Goal: Feedback & Contribution: Submit feedback/report problem

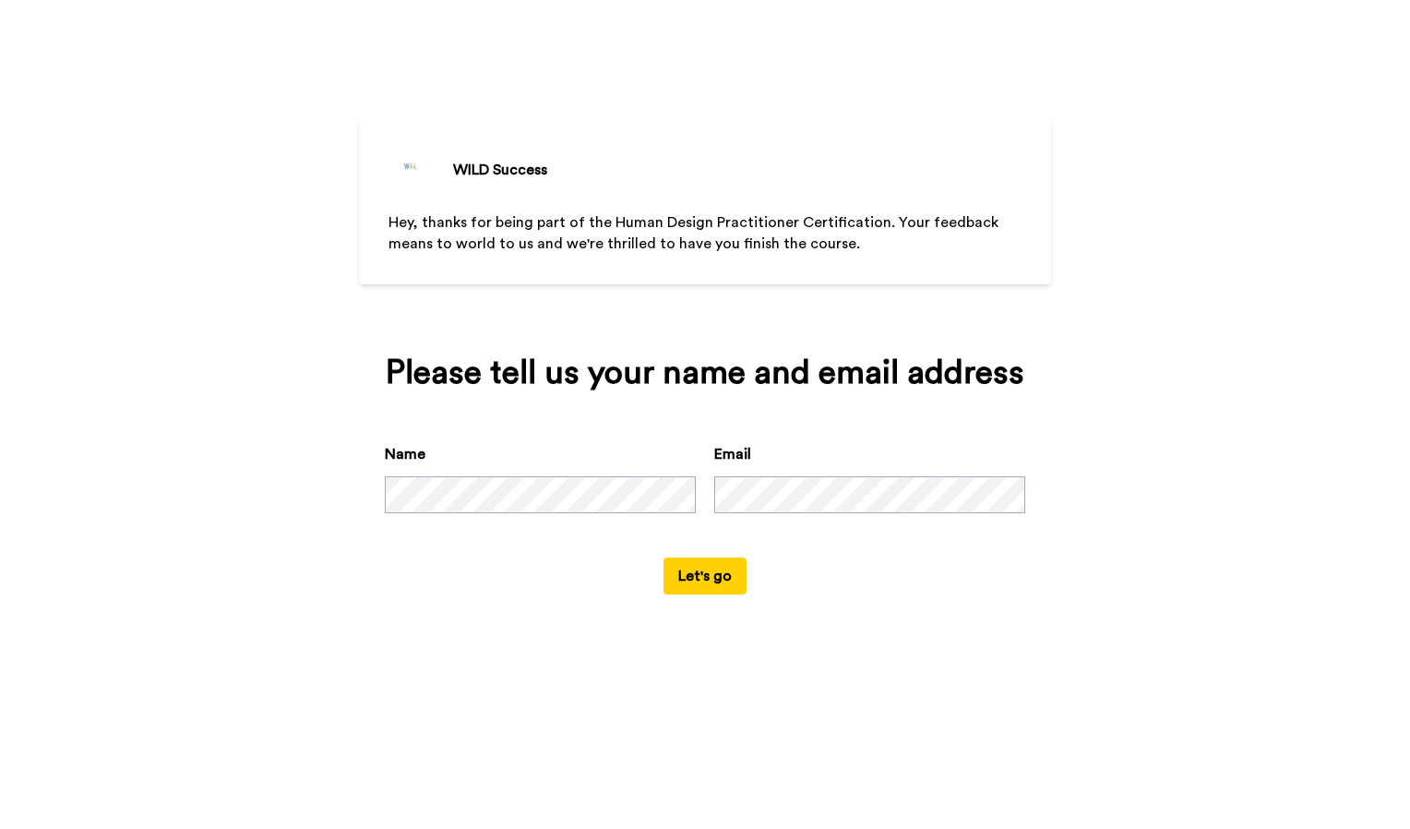
click at [282, 554] on div "WILD Success Hey, thanks for being part of the Human Design Practitioner Certif…" at bounding box center [705, 414] width 1410 height 829
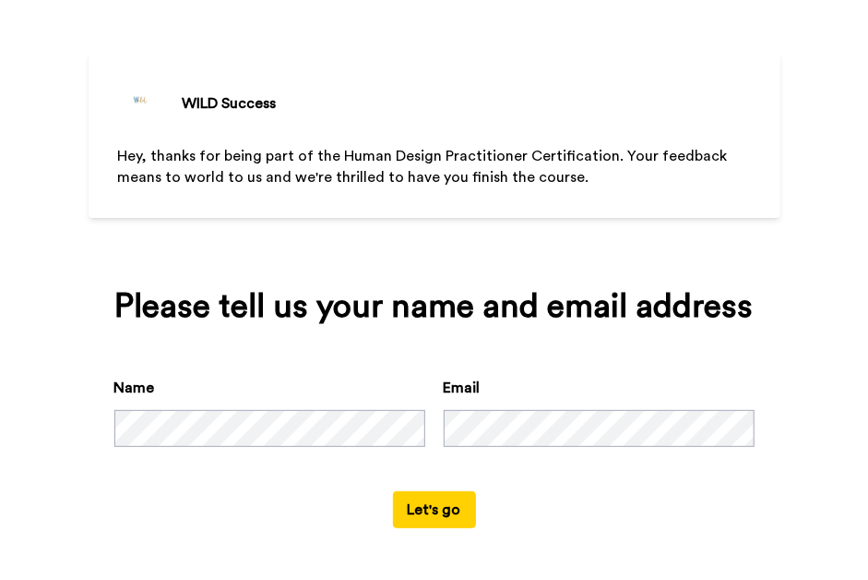
scroll to position [64, 0]
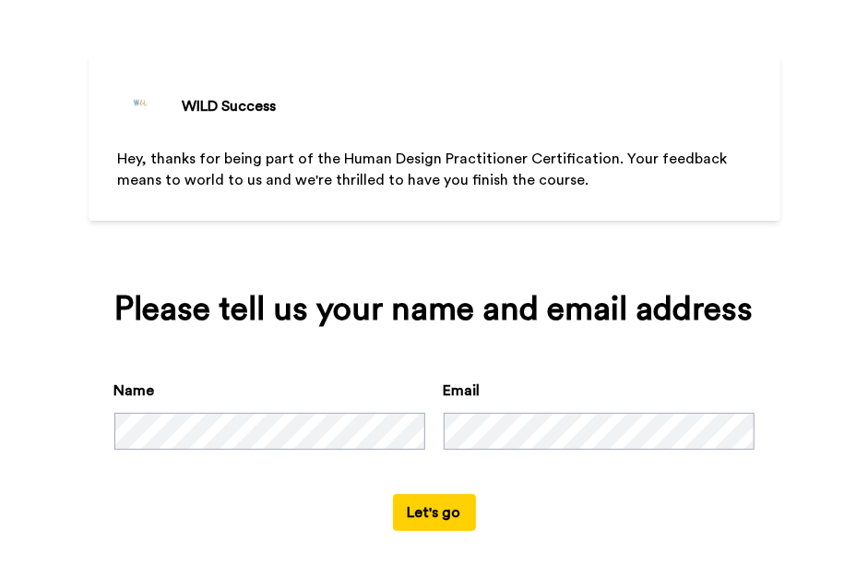
click at [434, 516] on button "Let's go" at bounding box center [434, 512] width 83 height 37
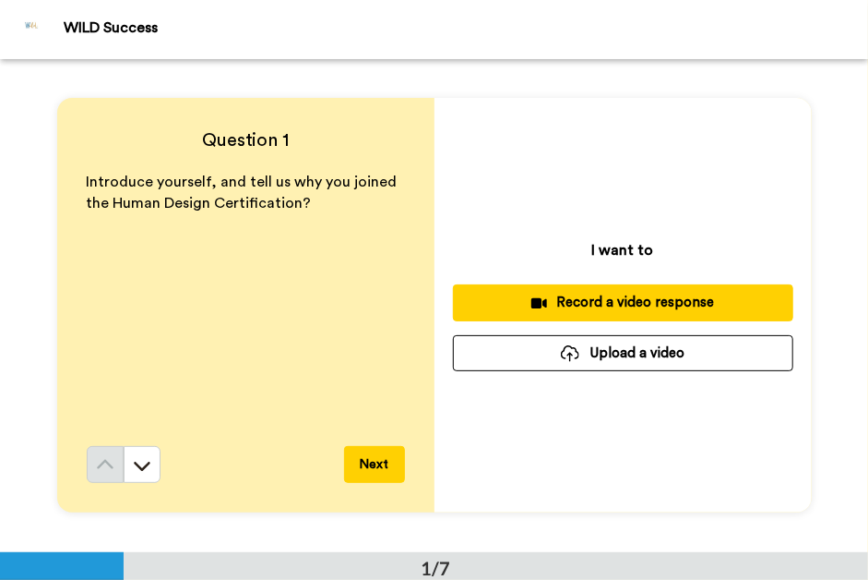
click at [366, 468] on button "Next" at bounding box center [374, 464] width 61 height 37
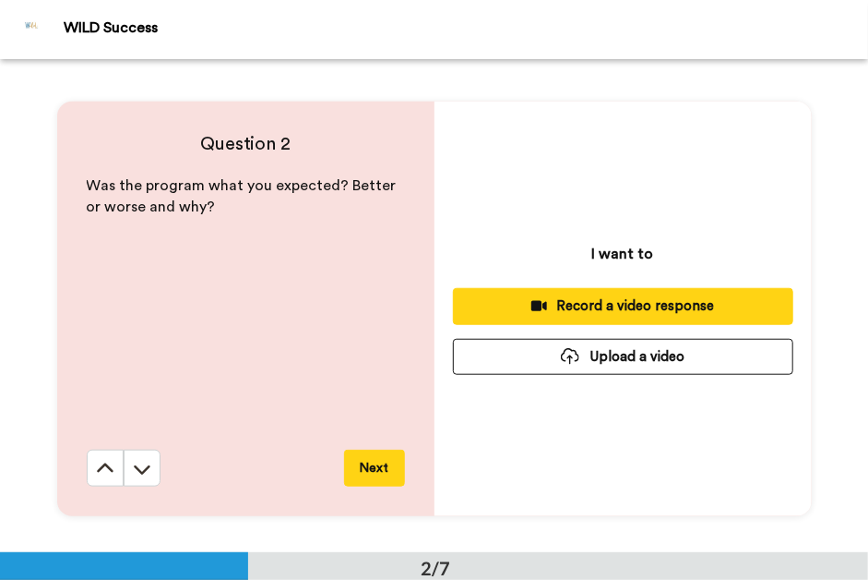
scroll to position [493, 0]
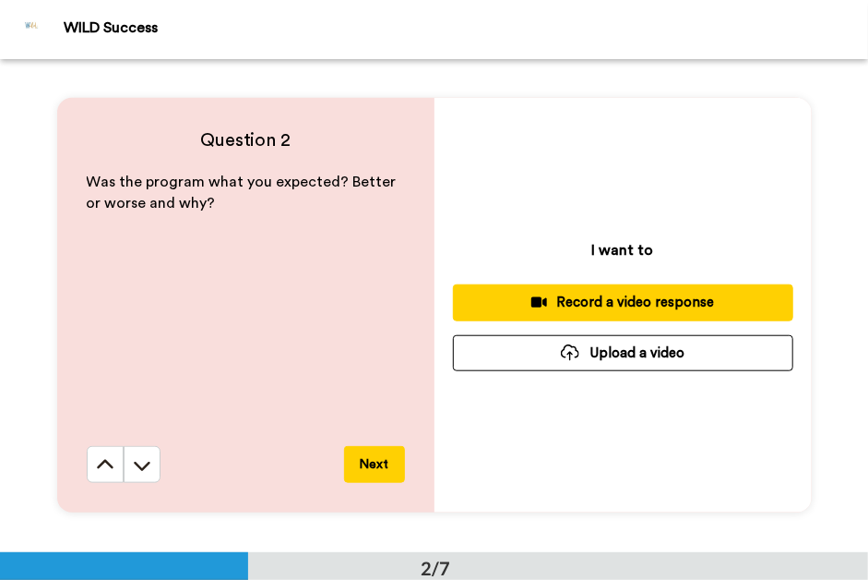
click at [366, 468] on button "Next" at bounding box center [374, 464] width 61 height 37
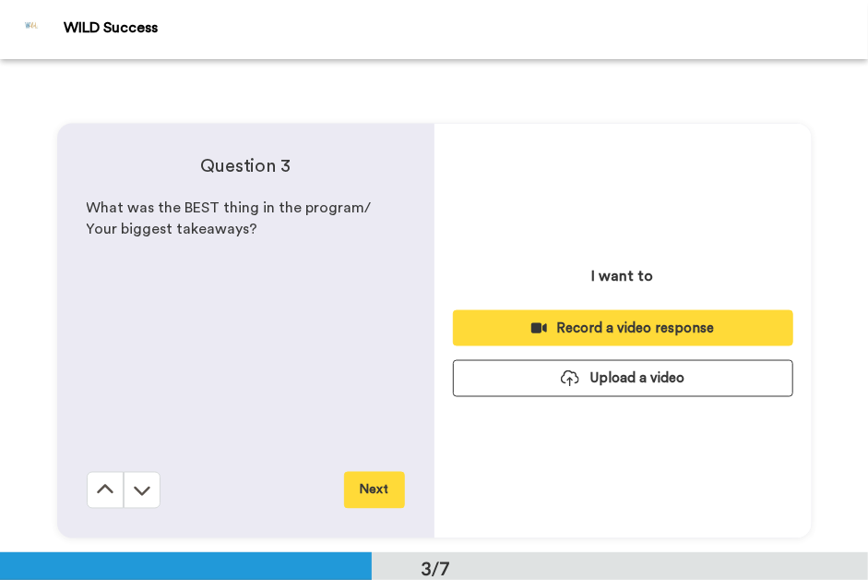
scroll to position [986, 0]
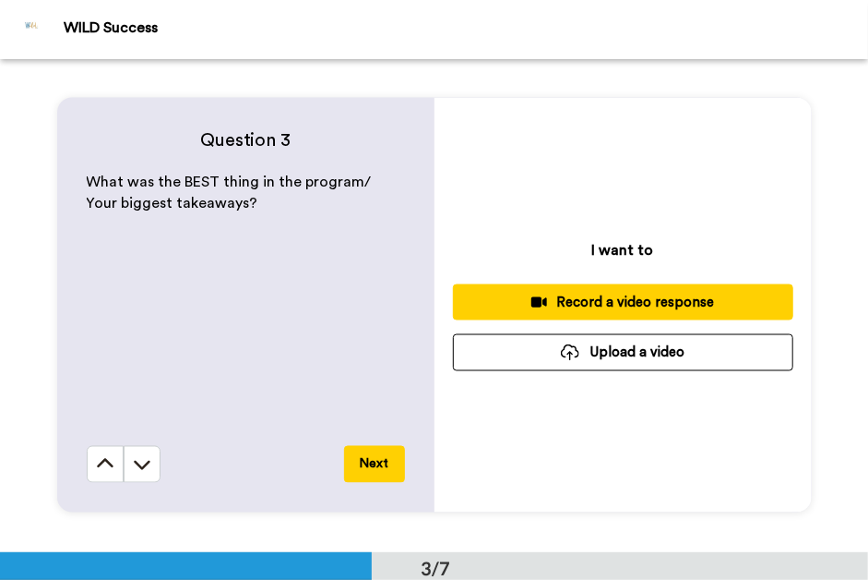
click at [366, 468] on button "Next" at bounding box center [374, 464] width 61 height 37
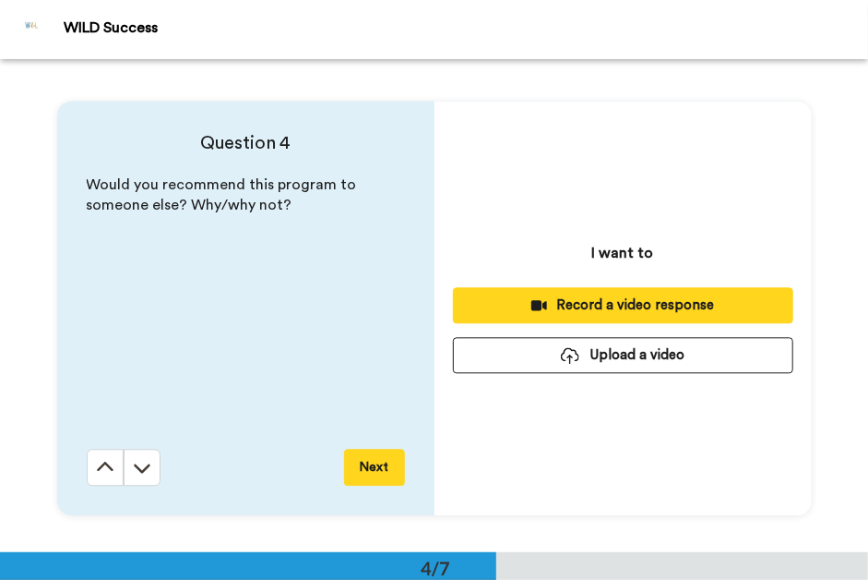
scroll to position [1478, 0]
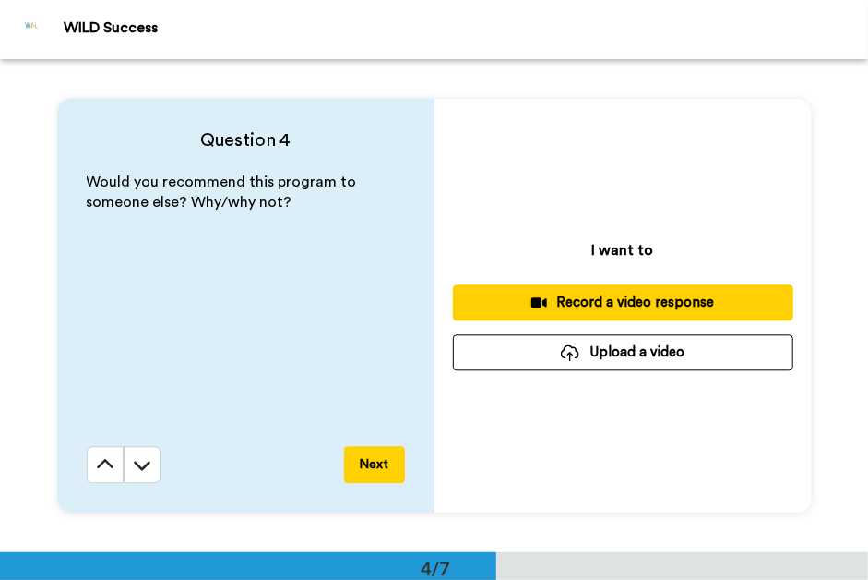
click at [366, 468] on button "Next" at bounding box center [374, 464] width 61 height 37
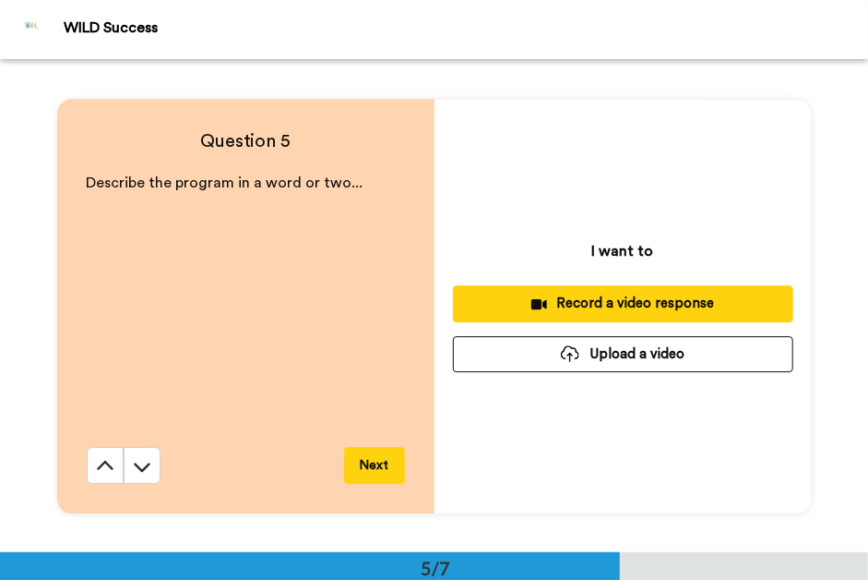
scroll to position [1970, 0]
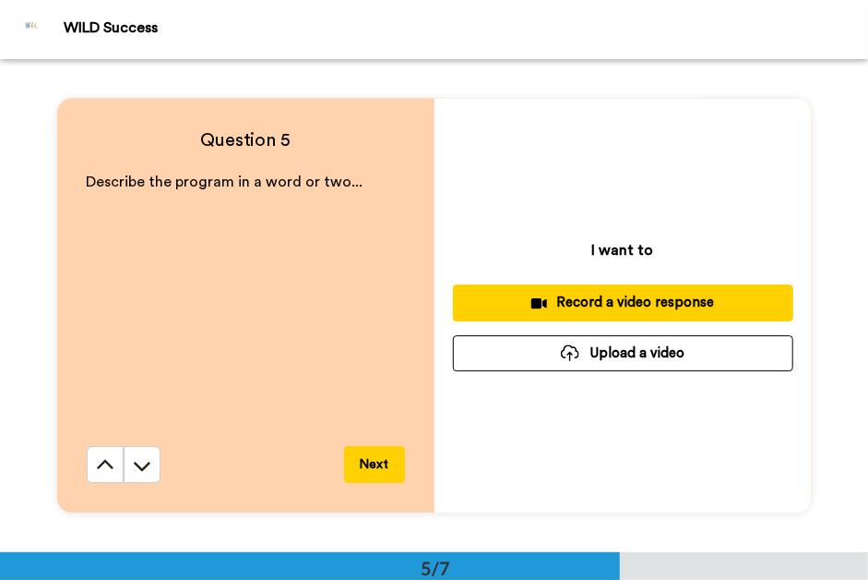
click at [614, 296] on div "Record a video response" at bounding box center [623, 302] width 311 height 19
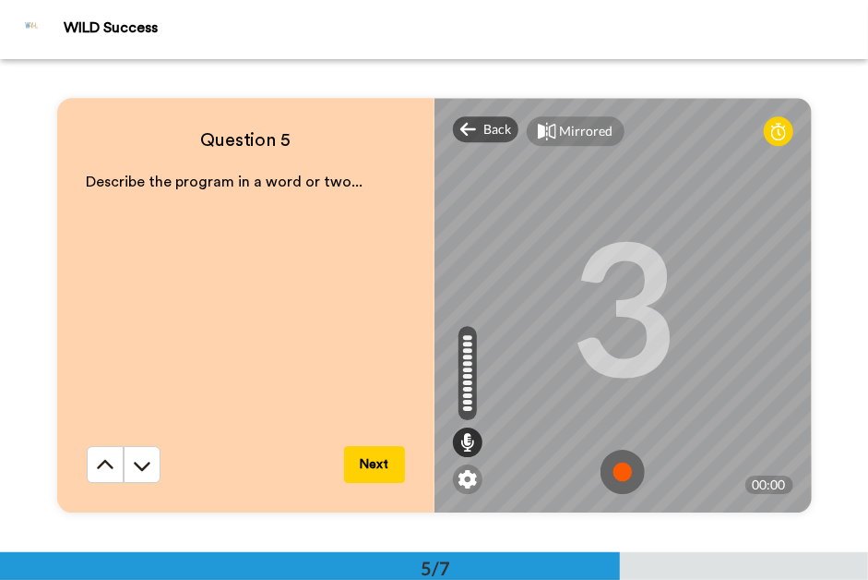
click at [620, 468] on img at bounding box center [623, 471] width 44 height 44
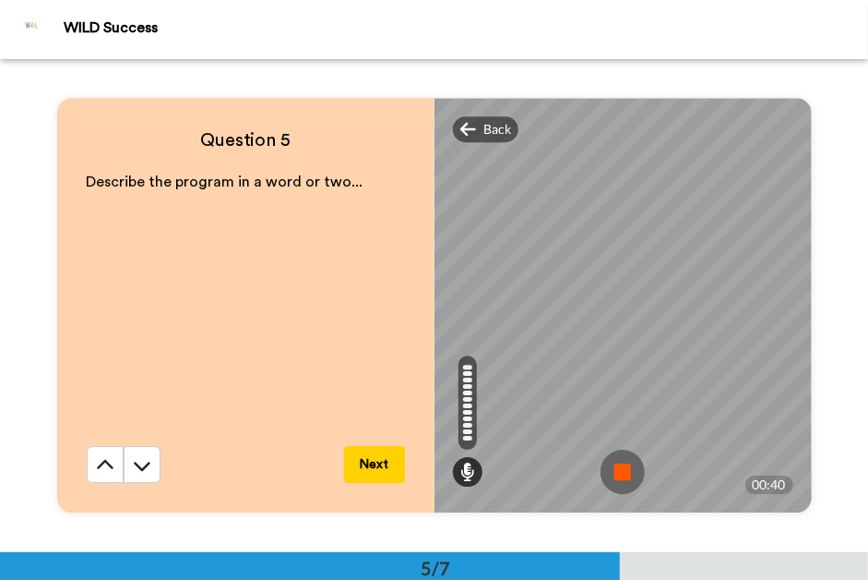
click at [620, 468] on img at bounding box center [623, 471] width 44 height 44
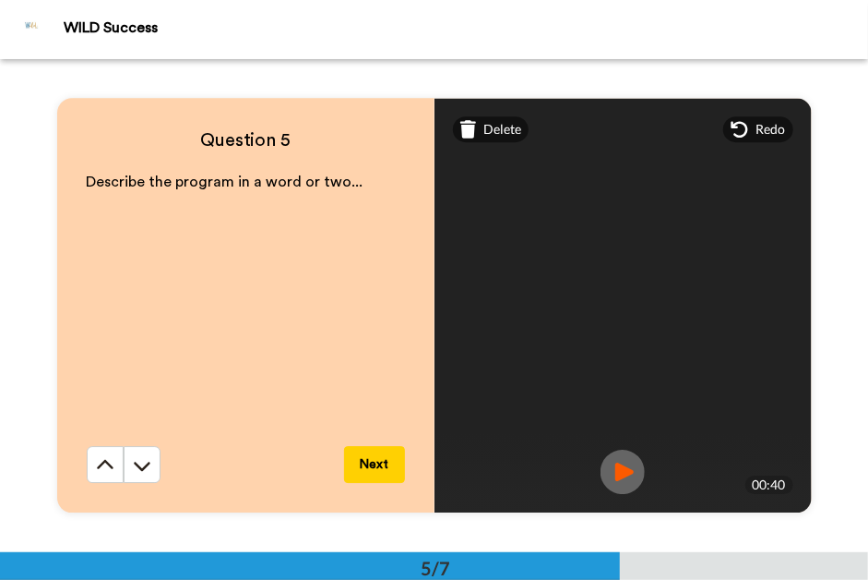
click at [620, 468] on img at bounding box center [623, 471] width 44 height 44
click at [380, 463] on button "Next" at bounding box center [374, 464] width 61 height 37
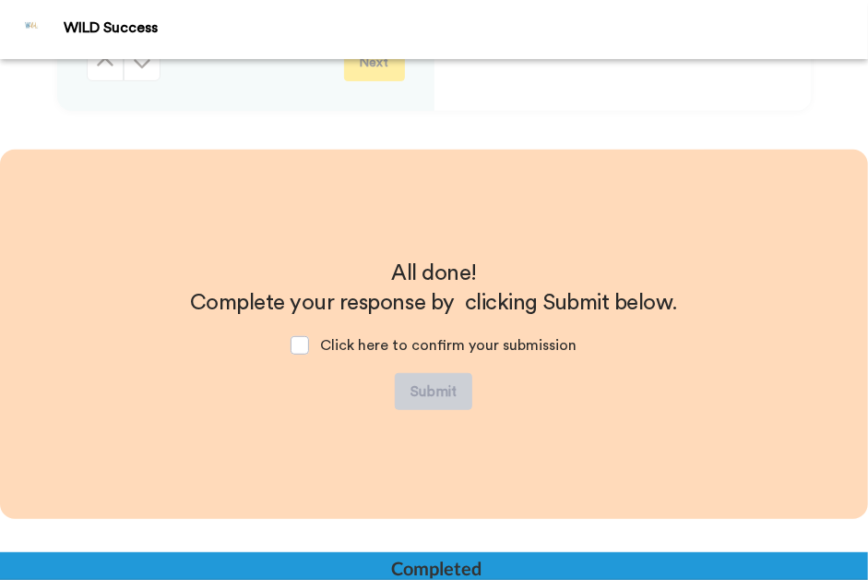
scroll to position [2865, 0]
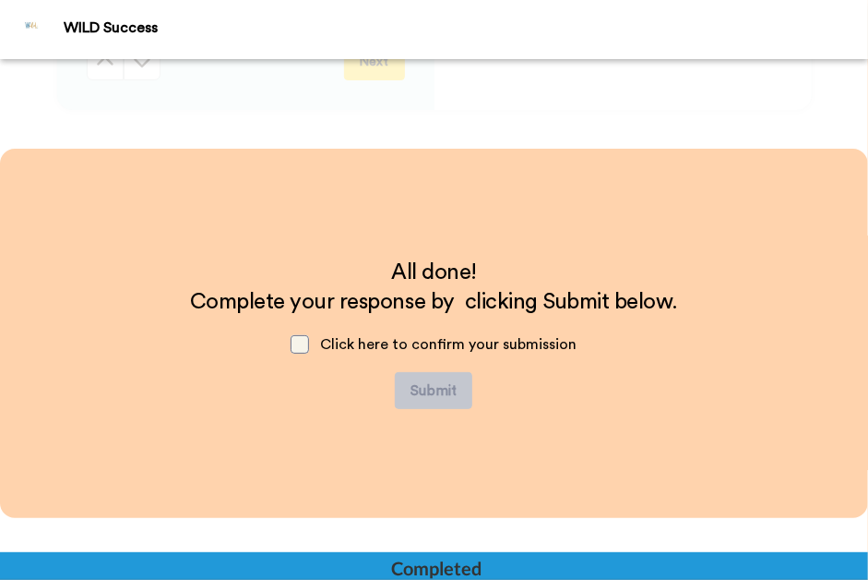
click at [304, 348] on span at bounding box center [300, 344] width 18 height 18
click at [434, 389] on button "Submit" at bounding box center [434, 390] width 78 height 37
